Goal: Check status: Check status

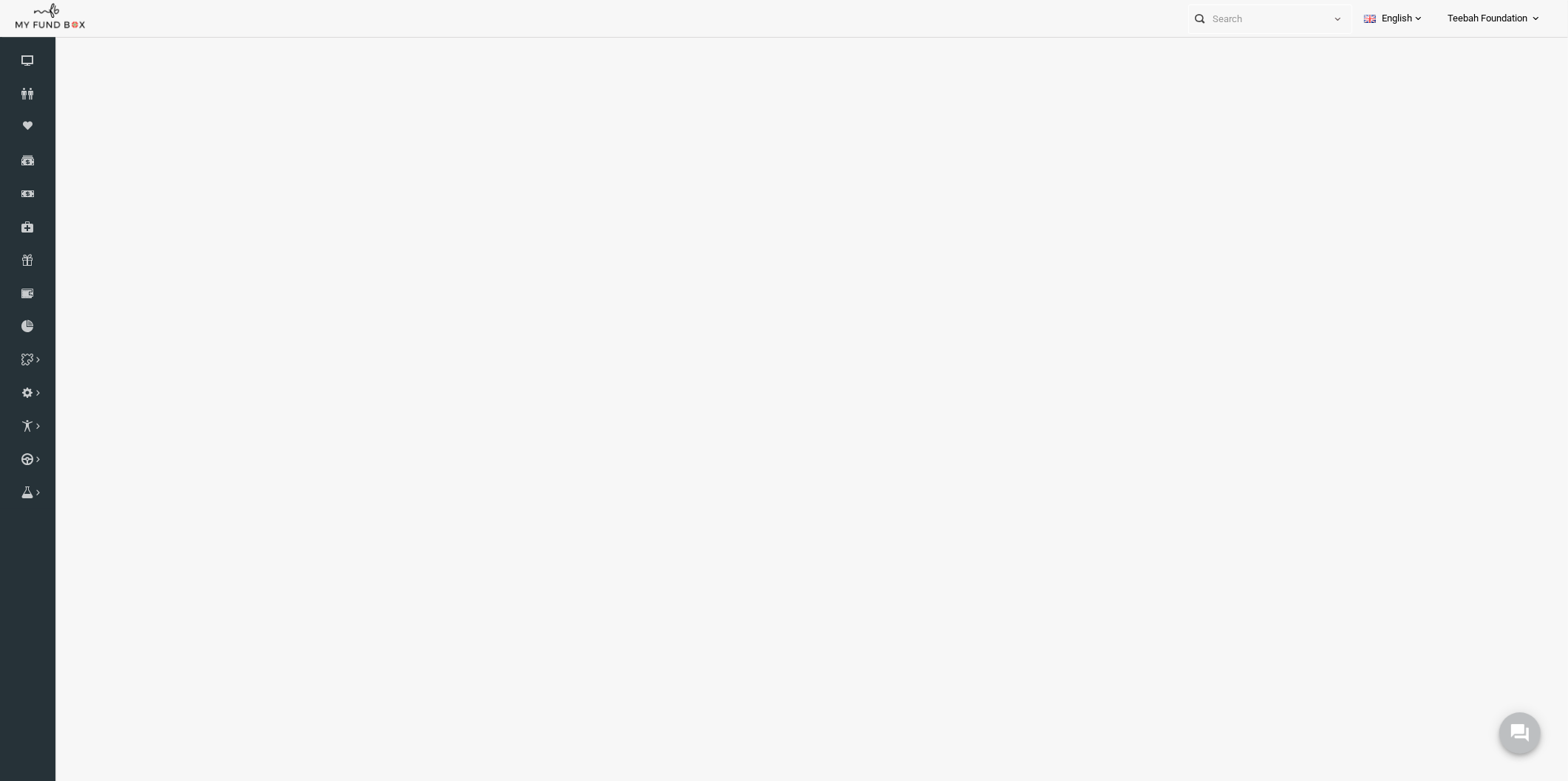
select select "100"
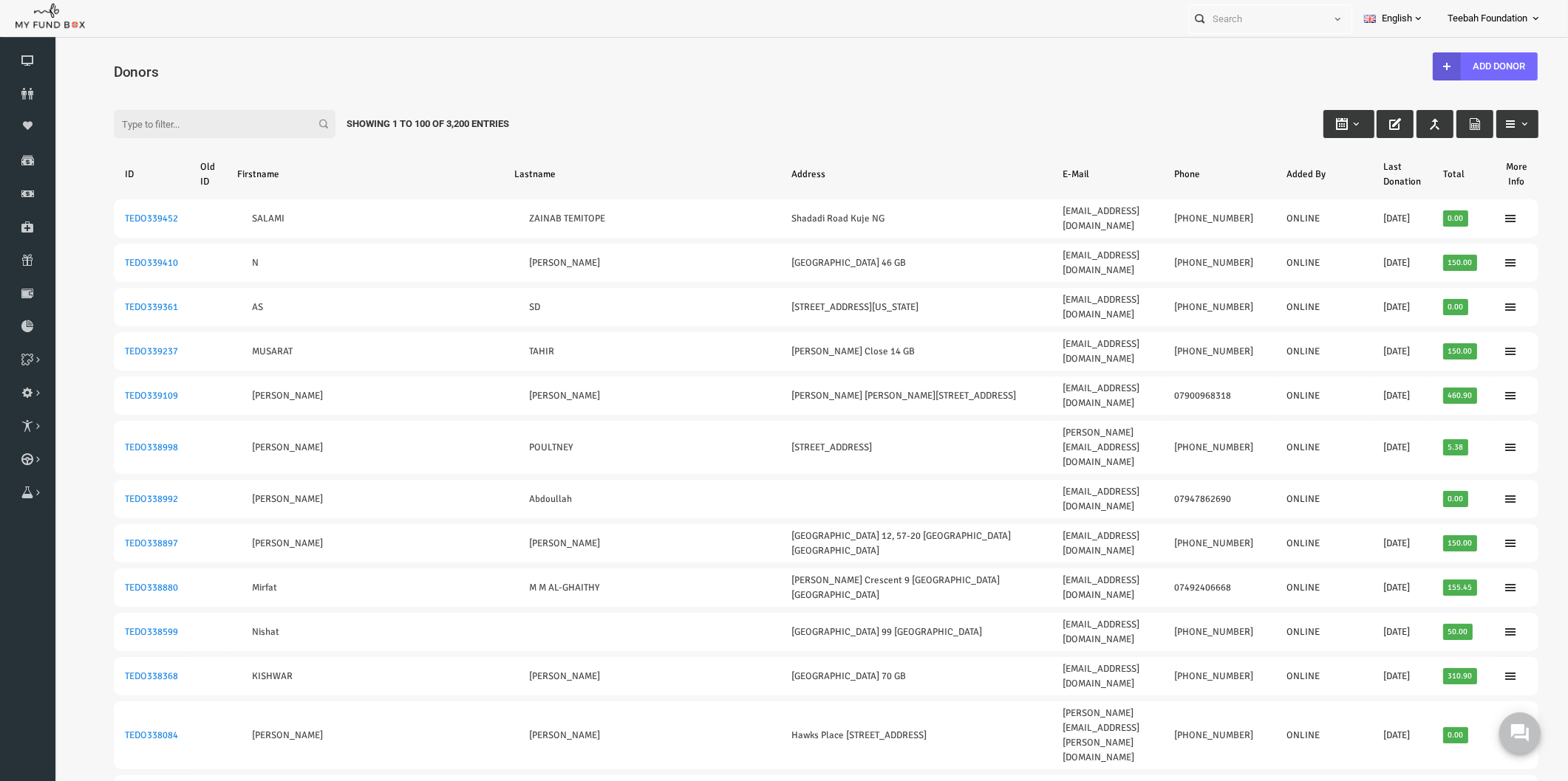
click at [121, 120] on input "Filter:" at bounding box center [194, 124] width 221 height 28
paste input "[EMAIL_ADDRESS][DOMAIN_NAME]"
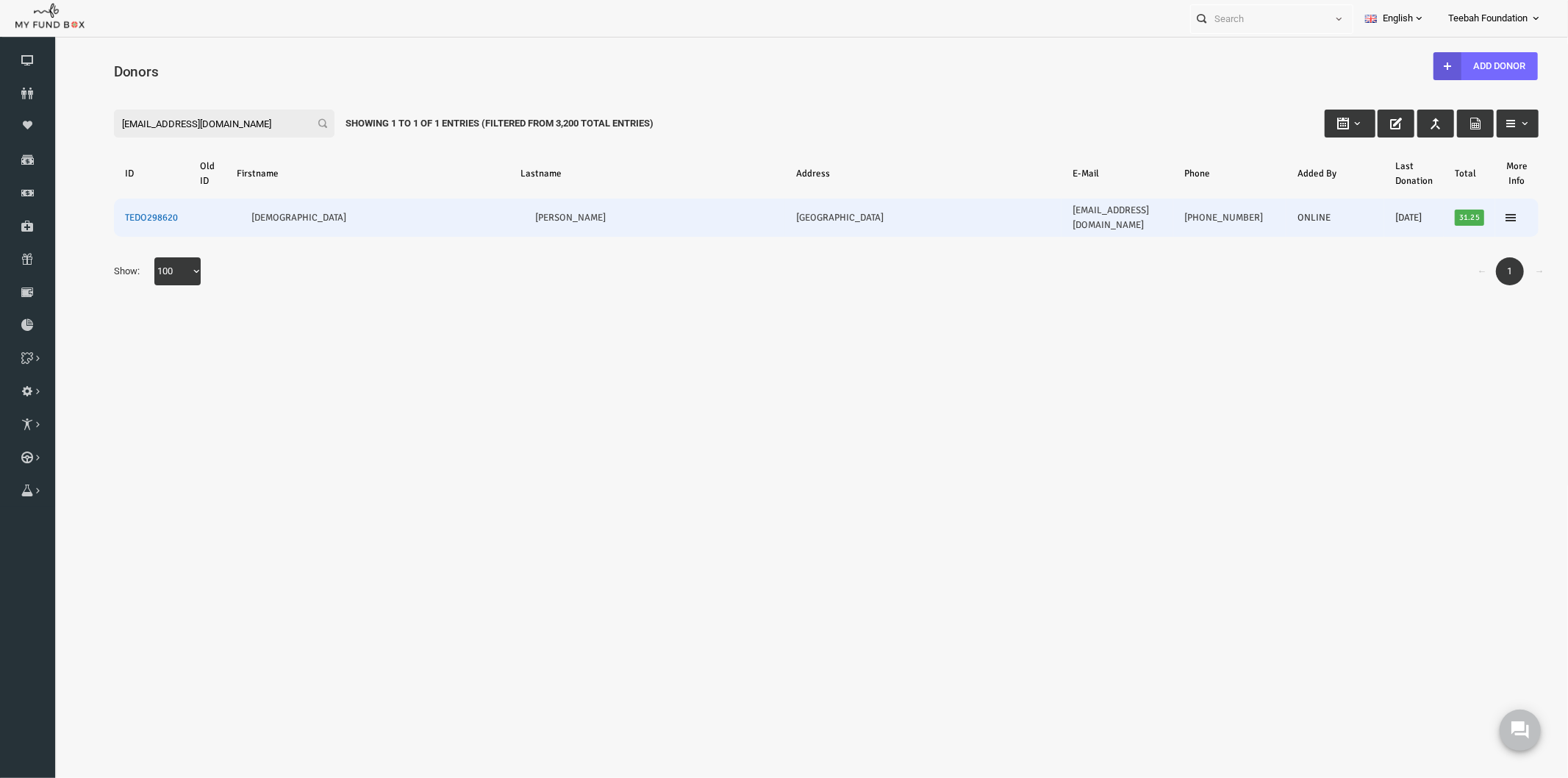
type input "[EMAIL_ADDRESS][DOMAIN_NAME]"
click at [107, 211] on link "TEDO298620" at bounding box center [120, 217] width 53 height 12
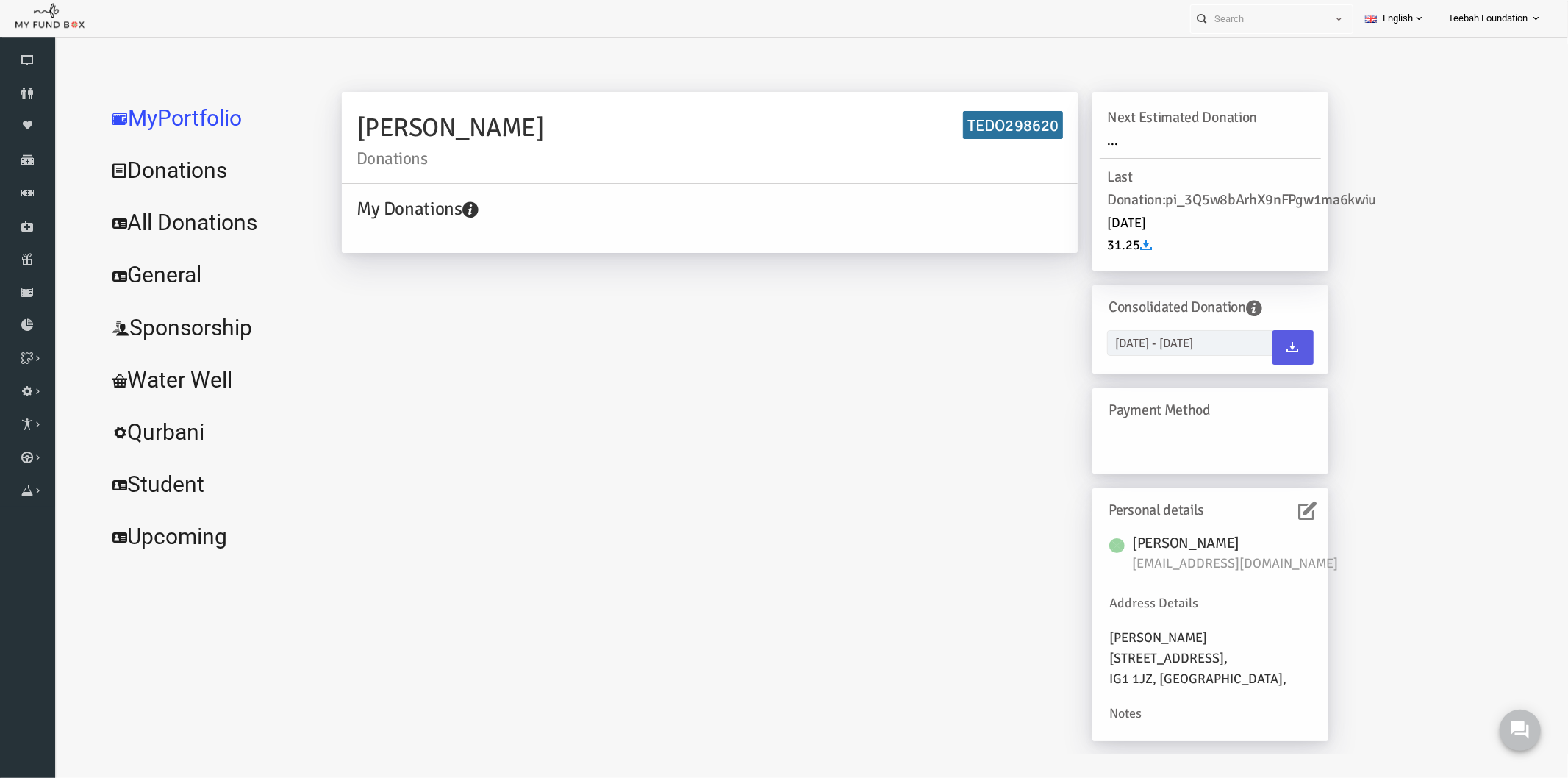
click at [182, 218] on link "All Donations" at bounding box center [178, 222] width 220 height 53
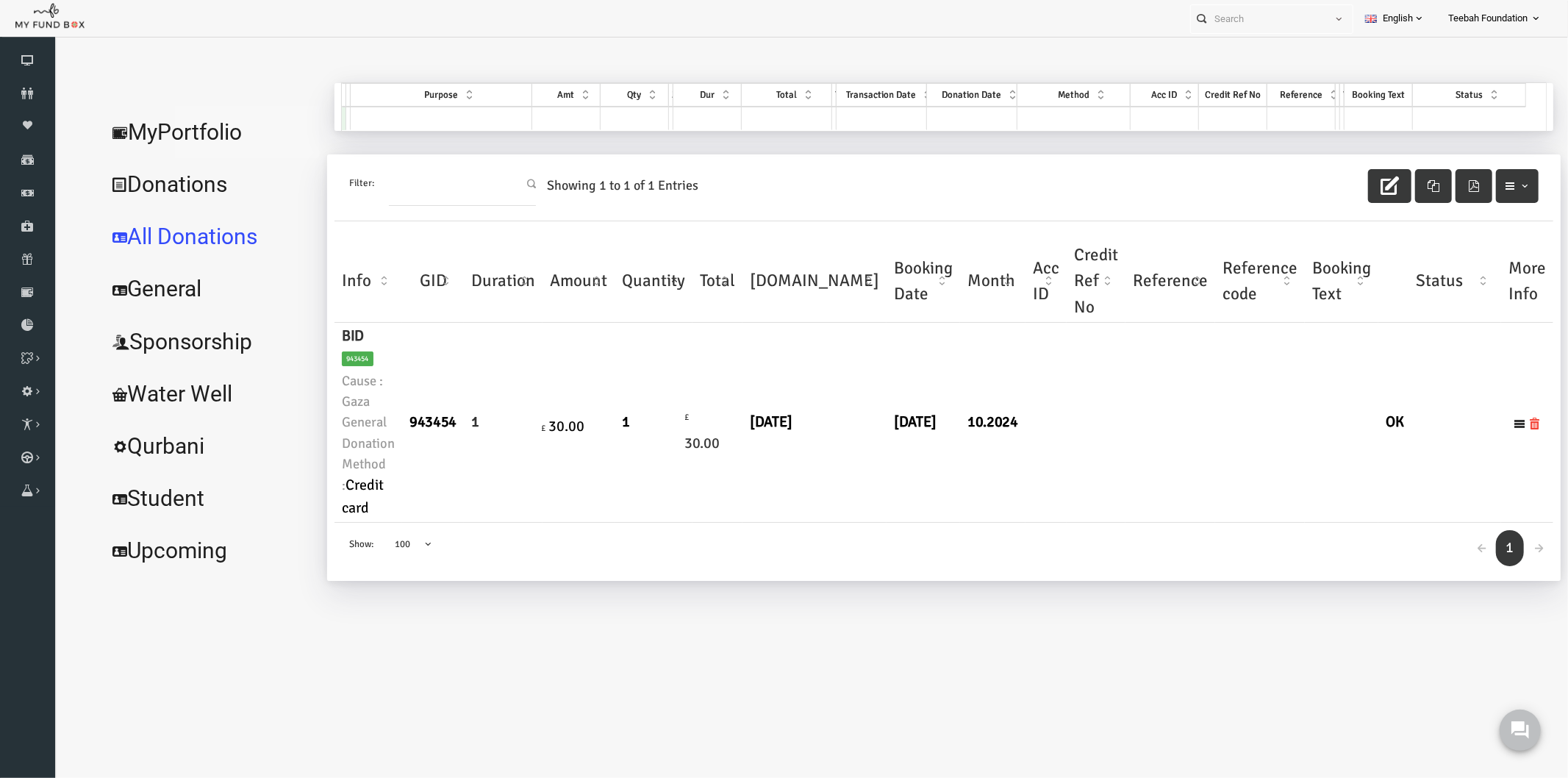
click at [181, 133] on link "MyPortfolio" at bounding box center [178, 132] width 220 height 53
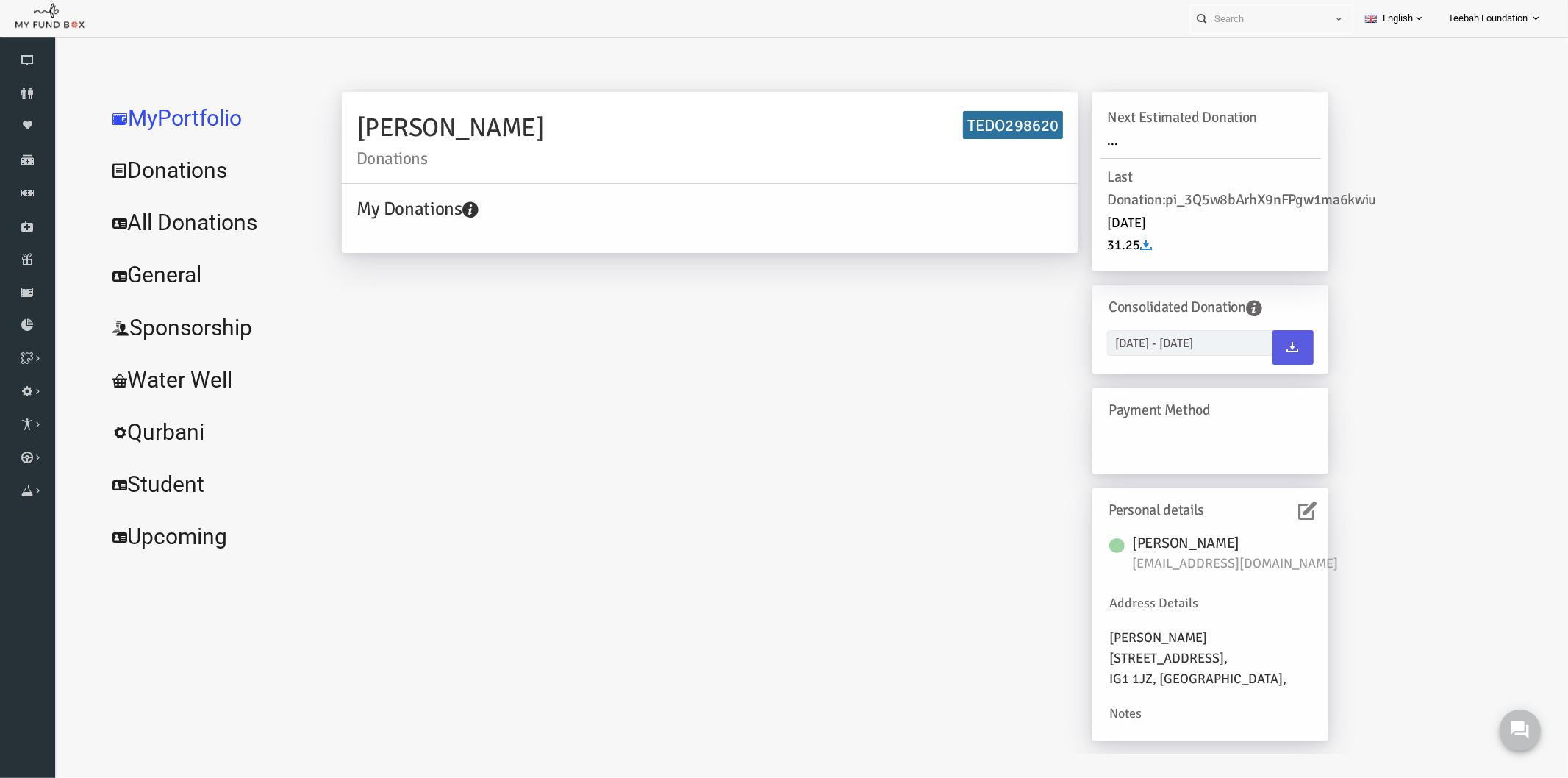
click at [1280, 501] on div "Personal details" at bounding box center [1179, 510] width 220 height 29
click at [1278, 509] on icon at bounding box center [1277, 510] width 18 height 18
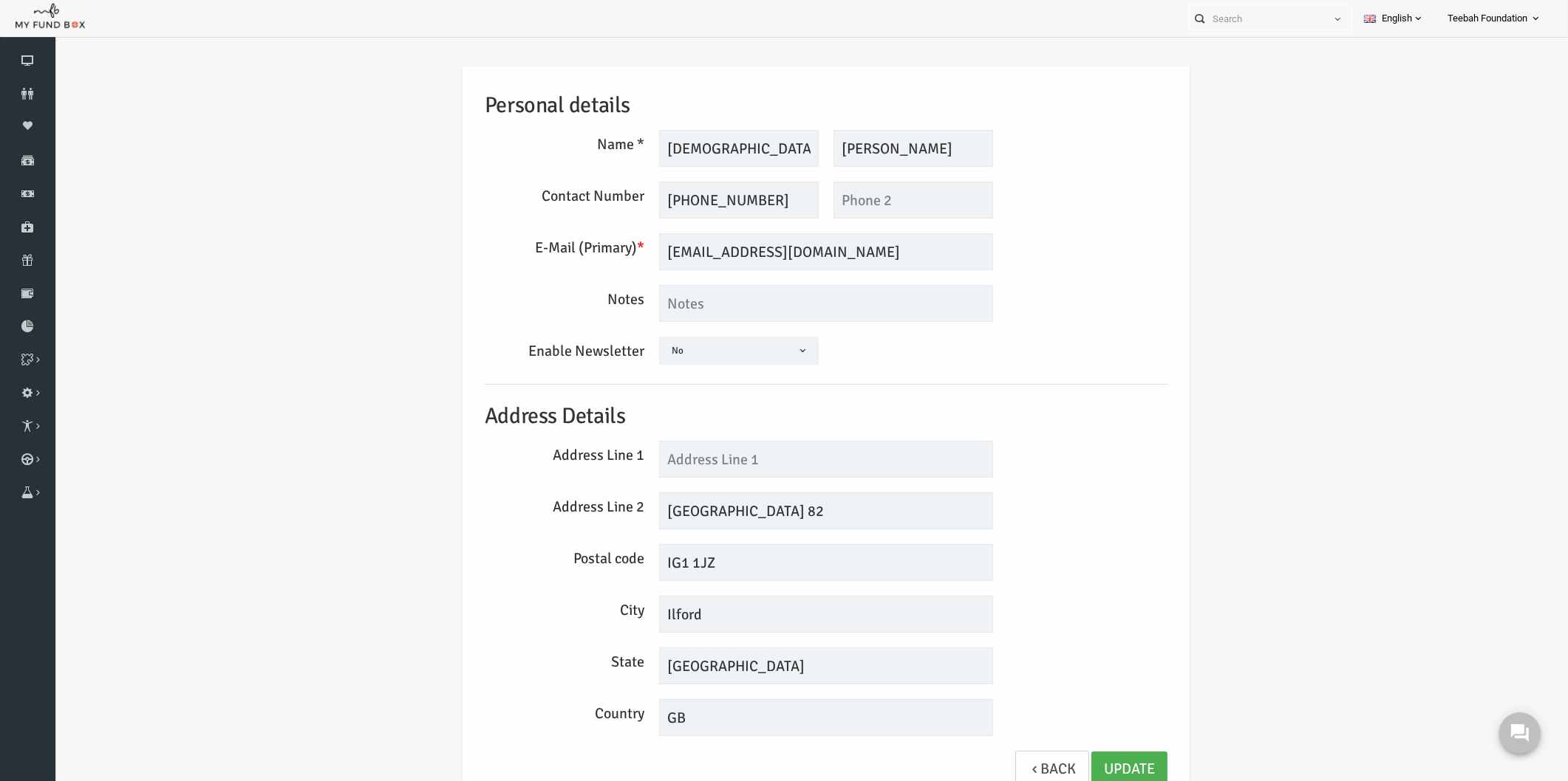
click at [1284, 512] on div "Personal details Name * [PERSON_NAME] Description allows upto maximum of 255 ch…" at bounding box center [796, 438] width 1484 height 789
